Goal: Communication & Community: Ask a question

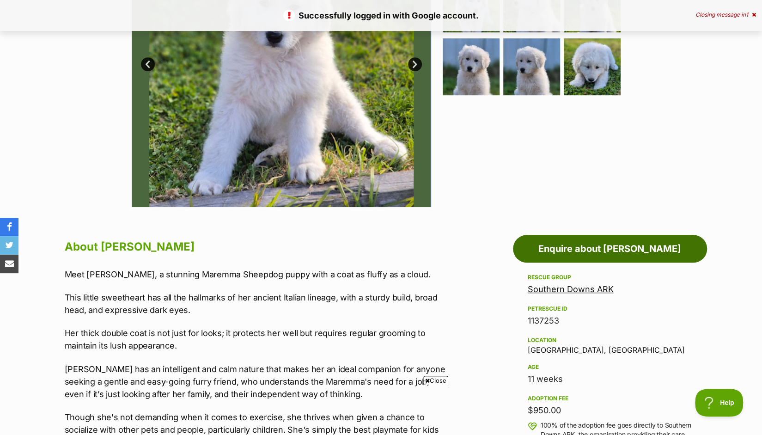
click at [530, 244] on link "Enquire about [PERSON_NAME]" at bounding box center [610, 249] width 194 height 28
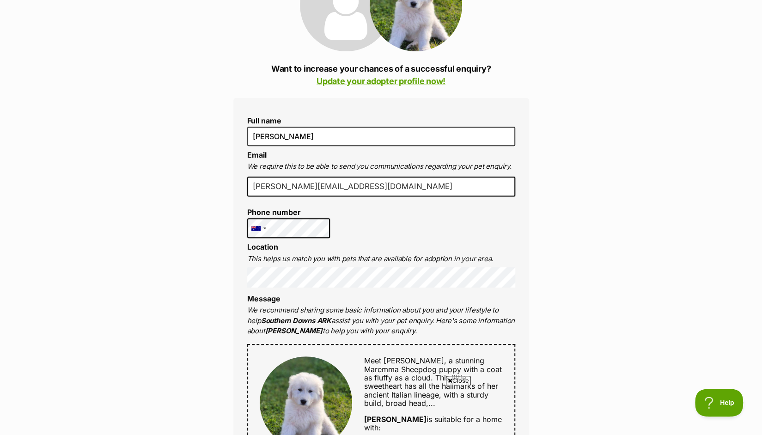
scroll to position [159, 0]
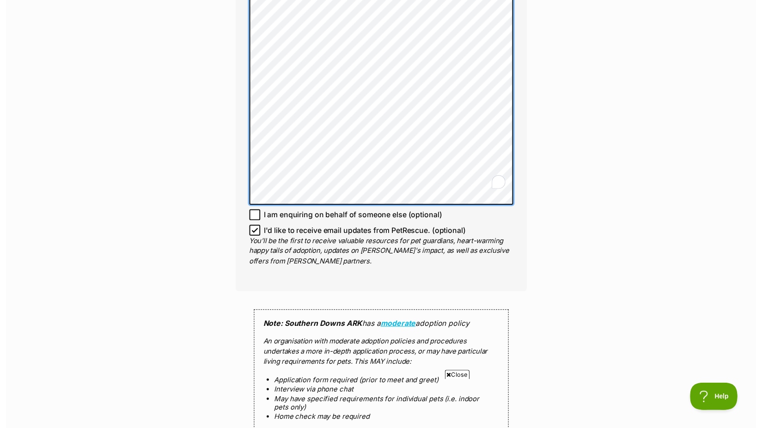
scroll to position [679, 0]
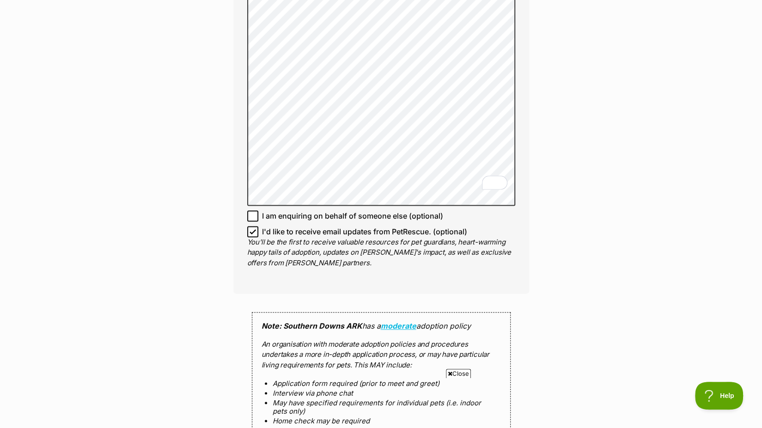
click at [252, 229] on icon at bounding box center [253, 231] width 6 height 4
click at [252, 226] on input "I'd like to receive email updates from PetRescue. (optional)" at bounding box center [252, 231] width 11 height 11
checkbox input "false"
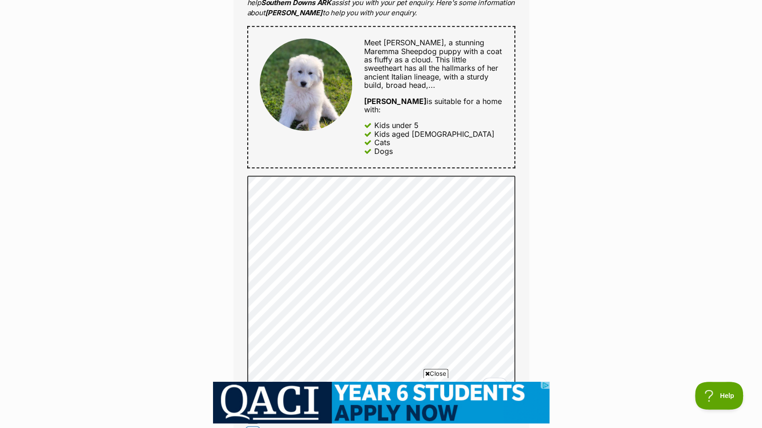
scroll to position [0, 0]
